Goal: Transaction & Acquisition: Book appointment/travel/reservation

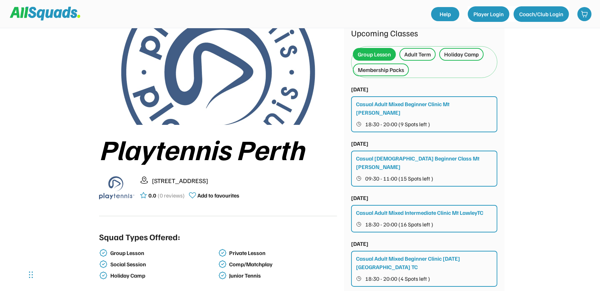
scroll to position [35, 0]
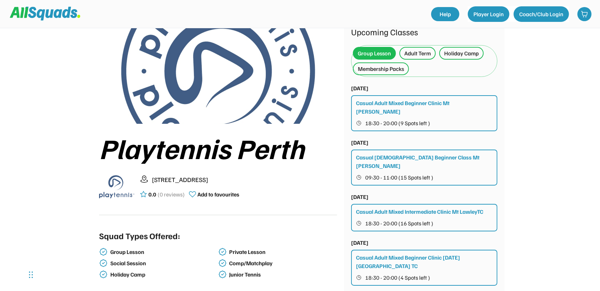
click at [461, 253] on div "Casual Adult Mixed Beginner Clinic Thursday North Perth TC 18:30 - 20:00 (4 Spo…" at bounding box center [424, 268] width 146 height 36
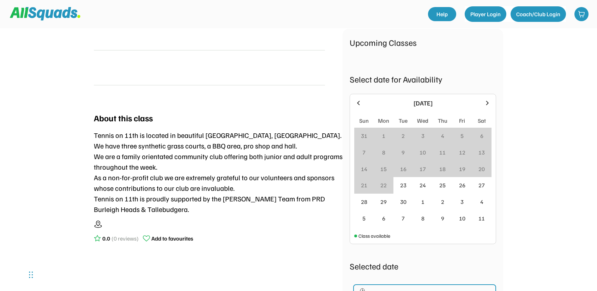
scroll to position [106, 0]
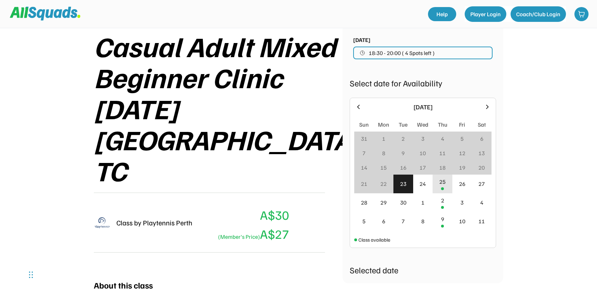
click at [444, 185] on div "25" at bounding box center [442, 181] width 6 height 8
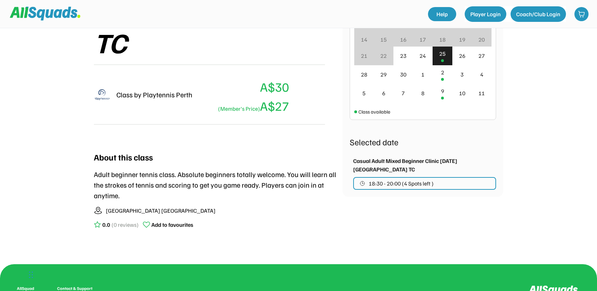
scroll to position [247, 0]
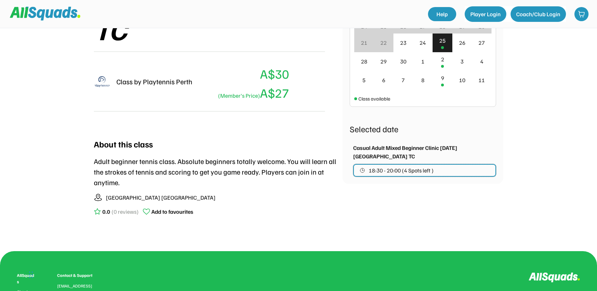
click at [438, 170] on button "18:30 - 20:00 (4 Spots left )" at bounding box center [424, 170] width 143 height 13
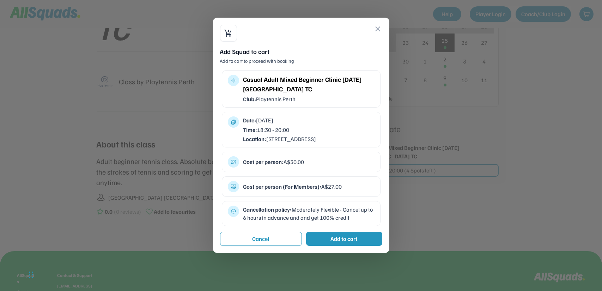
click at [351, 243] on div "Add to cart" at bounding box center [344, 239] width 27 height 8
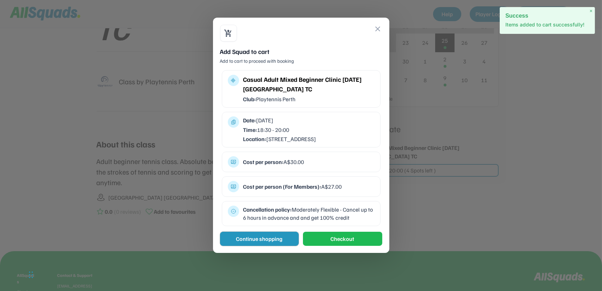
drag, startPoint x: 289, startPoint y: 248, endPoint x: 336, endPoint y: 248, distance: 48.0
click at [332, 253] on div "shopping_cart_checkout close Add Squad to cart Add to cart to proceed with book…" at bounding box center [301, 135] width 176 height 235
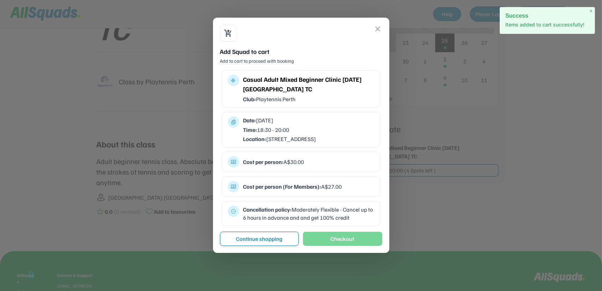
click at [338, 246] on button "Checkout" at bounding box center [342, 239] width 79 height 14
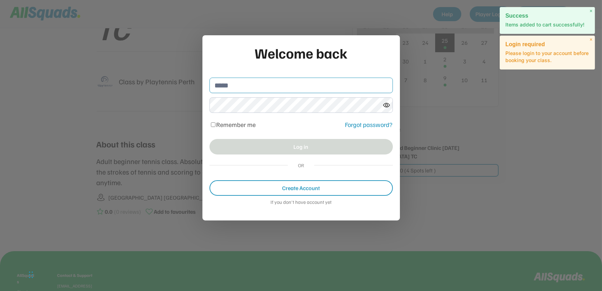
click at [273, 84] on input "email" at bounding box center [301, 86] width 183 height 16
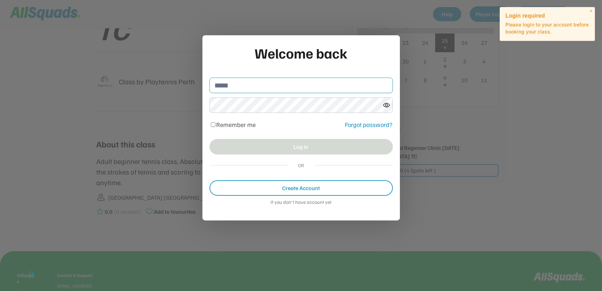
click at [273, 84] on input "email" at bounding box center [301, 86] width 183 height 16
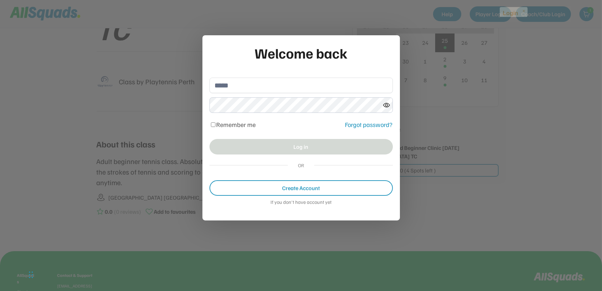
click at [591, 12] on div at bounding box center [301, 145] width 602 height 291
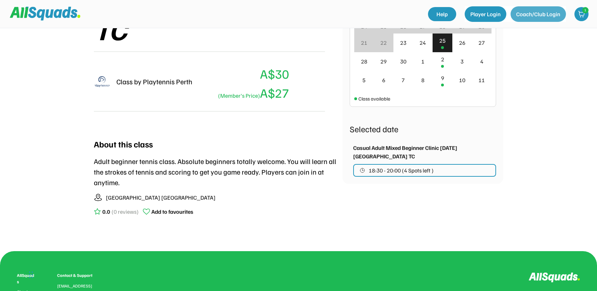
click at [556, 12] on button "Coach/Club Login" at bounding box center [537, 14] width 55 height 16
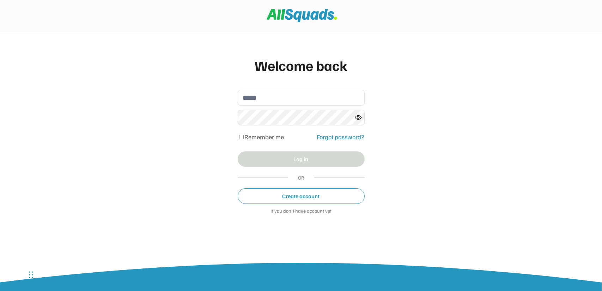
click at [267, 96] on input "email" at bounding box center [301, 98] width 127 height 16
type input "**********"
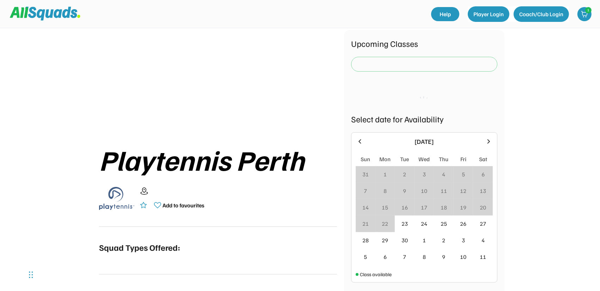
scroll to position [71, 0]
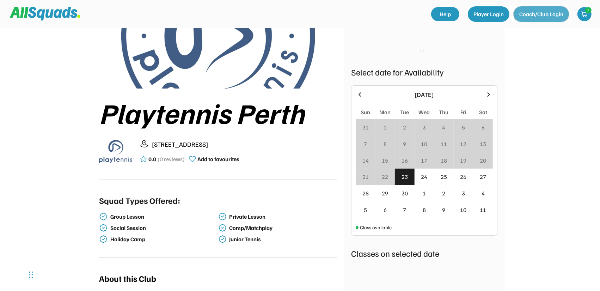
click at [544, 17] on button "Coach/Club Login" at bounding box center [541, 14] width 55 height 16
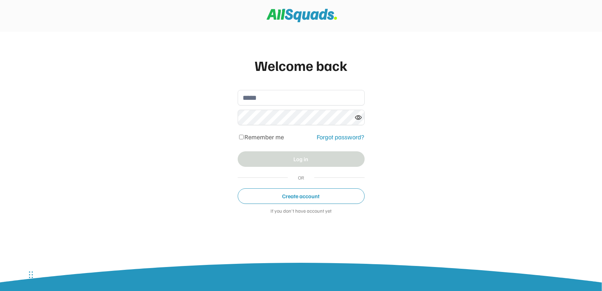
click at [323, 98] on input "email" at bounding box center [301, 98] width 127 height 16
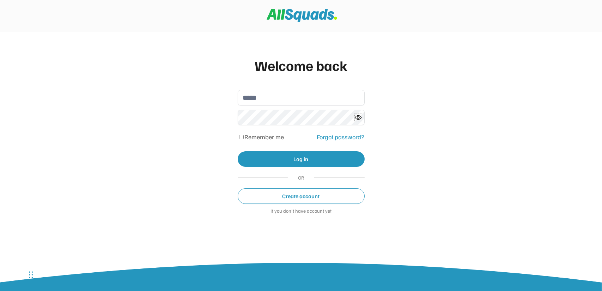
click at [358, 117] on icon at bounding box center [358, 117] width 7 height 7
click at [602, 117] on div "Welcome back Remember me Forgot password? Log in OR Create account If you don't…" at bounding box center [301, 145] width 602 height 291
click at [583, 121] on div "Welcome back Remember me Forgot password? Log in OR Create account If you don't…" at bounding box center [301, 145] width 602 height 291
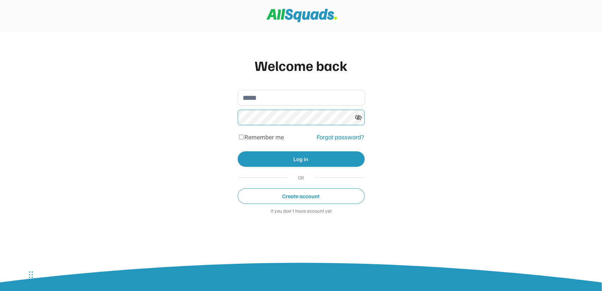
click at [359, 116] on icon at bounding box center [358, 117] width 7 height 7
click at [477, 118] on div "Welcome back Remember me Forgot password? Log in OR Create account If you don't…" at bounding box center [301, 145] width 602 height 291
click at [292, 99] on input "email" at bounding box center [301, 98] width 127 height 16
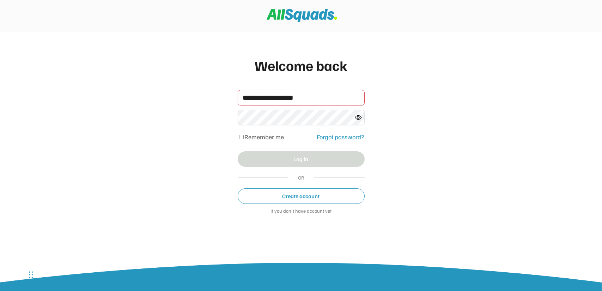
type input "**********"
click at [461, 199] on div "**********" at bounding box center [301, 145] width 602 height 291
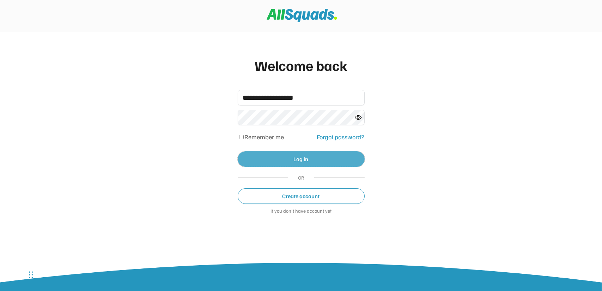
click at [303, 158] on button "Log in" at bounding box center [301, 159] width 127 height 16
